Goal: Obtain resource: Obtain resource

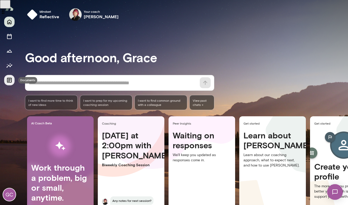
click at [11, 75] on button "Documents" at bounding box center [9, 80] width 10 height 10
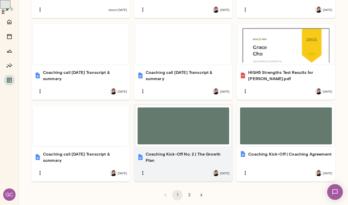
scroll to position [328, 0]
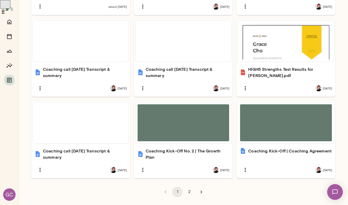
click at [190, 187] on button "2" at bounding box center [189, 192] width 10 height 10
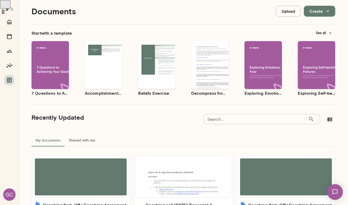
scroll to position [0, 0]
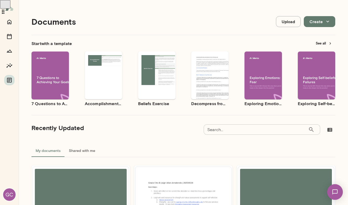
click at [323, 43] on button "See all" at bounding box center [324, 43] width 23 height 8
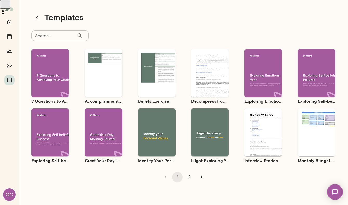
scroll to position [4, 0]
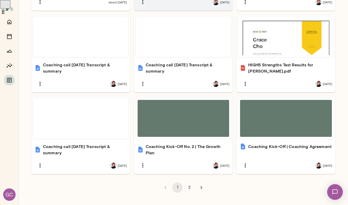
scroll to position [335, 0]
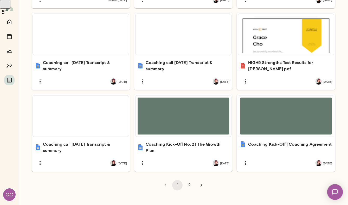
click at [191, 180] on button "2" at bounding box center [189, 185] width 10 height 10
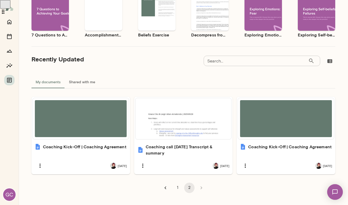
scroll to position [0, 0]
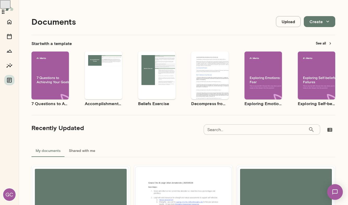
click at [314, 24] on button "Create" at bounding box center [319, 21] width 31 height 11
click at [234, 11] on div at bounding box center [174, 102] width 348 height 205
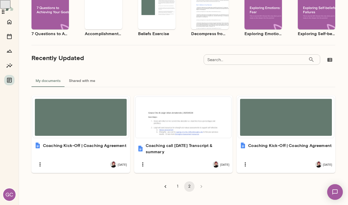
scroll to position [78, 0]
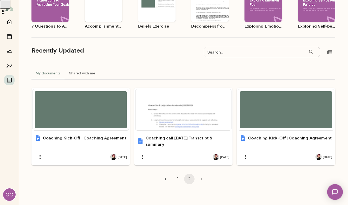
click at [177, 177] on button "1" at bounding box center [177, 179] width 10 height 10
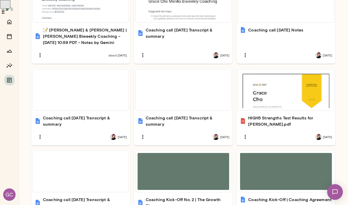
scroll to position [310, 0]
